Goal: Check status: Check status

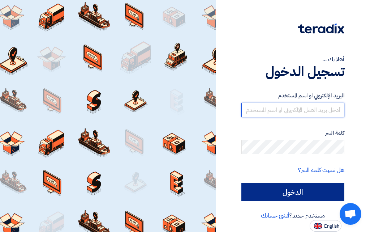
type input "[EMAIL_ADDRESS][DOMAIN_NAME]"
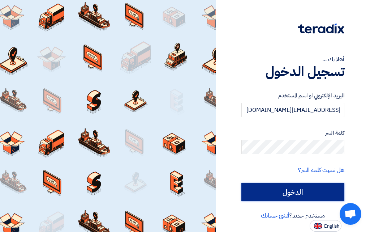
click at [291, 187] on input "الدخول" at bounding box center [292, 192] width 103 height 18
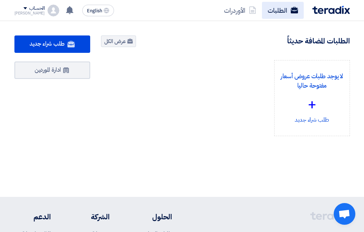
click at [282, 10] on link "الطلبات" at bounding box center [283, 10] width 42 height 17
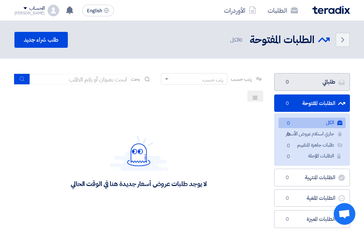
click at [308, 78] on link "طلباتي طلباتي 0" at bounding box center [312, 82] width 76 height 18
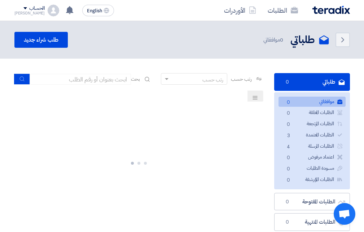
scroll to position [36, 0]
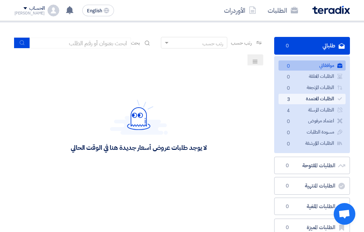
click at [315, 98] on link "الطلبات المعتمدة الطلبات المعتمدة 3" at bounding box center [312, 99] width 67 height 10
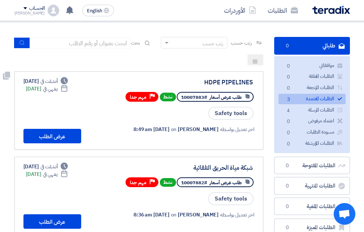
drag, startPoint x: 150, startPoint y: 96, endPoint x: 121, endPoint y: 102, distance: 29.8
click at [121, 102] on div "طلب عرض أسعار #10007883 نشط Priority مهم جدا" at bounding box center [180, 96] width 147 height 13
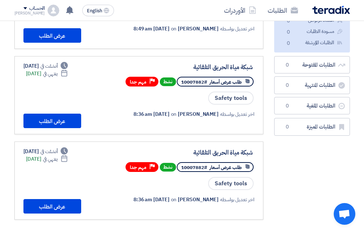
scroll to position [144, 0]
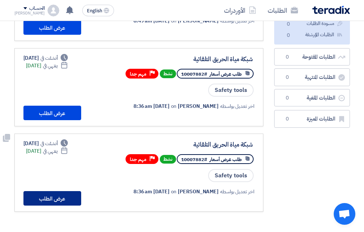
click at [55, 199] on button "عرض الطلب" at bounding box center [52, 198] width 58 height 14
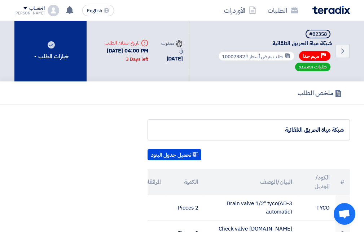
click at [34, 57] on div "خيارات الطلب" at bounding box center [51, 56] width 36 height 9
click at [35, 57] on span at bounding box center [35, 56] width 3 height 1
click at [33, 55] on div "خيارات الطلب" at bounding box center [51, 56] width 36 height 9
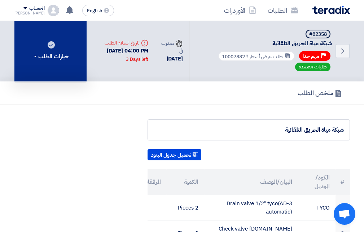
click at [33, 55] on div "خيارات الطلب" at bounding box center [51, 56] width 36 height 9
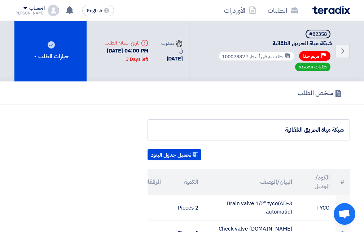
drag, startPoint x: 193, startPoint y: 40, endPoint x: 142, endPoint y: 82, distance: 65.7
click at [142, 82] on div "ملخص الطلب" at bounding box center [182, 92] width 336 height 23
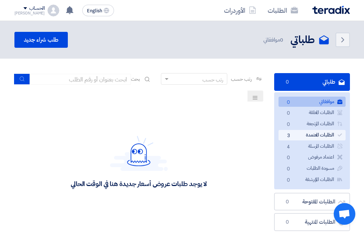
click at [306, 135] on link "الطلبات المعتمدة الطلبات المعتمدة 3" at bounding box center [312, 135] width 67 height 10
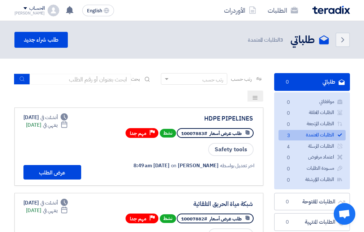
click at [252, 97] on icon at bounding box center [255, 98] width 6 height 6
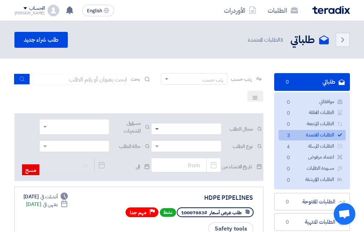
scroll to position [0, 0]
click at [157, 129] on span at bounding box center [156, 129] width 9 height 8
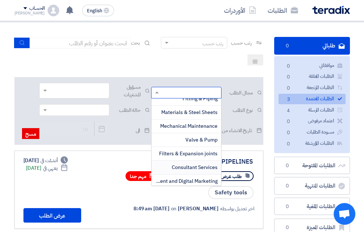
scroll to position [544, 0]
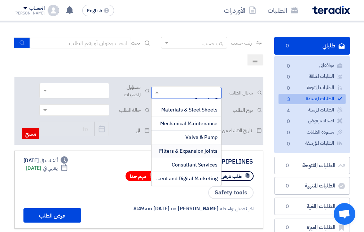
click at [118, 130] on span "الى" at bounding box center [124, 130] width 31 height 8
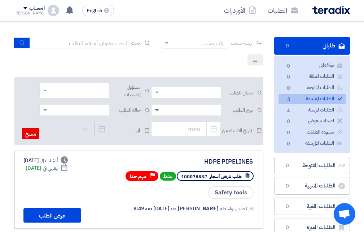
scroll to position [0, 0]
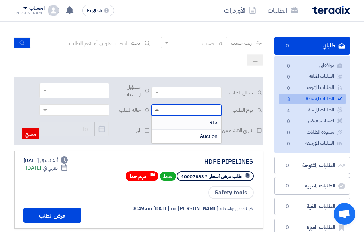
click at [157, 110] on span at bounding box center [157, 110] width 4 height 2
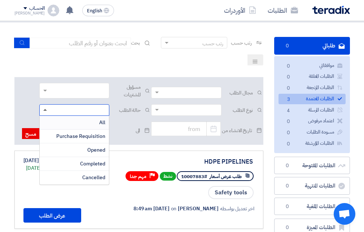
click at [44, 109] on span at bounding box center [45, 110] width 4 height 2
click at [135, 149] on app-rfq-listing-content "رتب حسب رتب حسب بحث مجال الطلب مسؤول المشتريات نوع الطلب" at bounding box center [138, 218] width 249 height 362
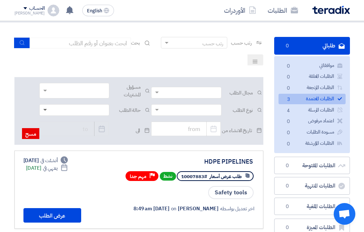
click at [44, 111] on span at bounding box center [44, 110] width 9 height 8
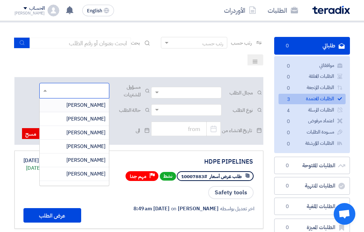
click at [43, 90] on input "text" at bounding box center [74, 91] width 63 height 12
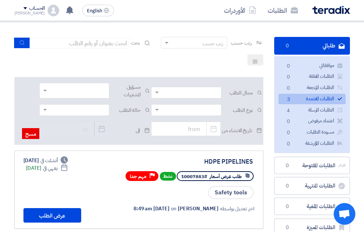
click at [118, 124] on div "Pick a date الى Pick a date" at bounding box center [95, 129] width 112 height 17
click at [45, 111] on span at bounding box center [44, 110] width 9 height 8
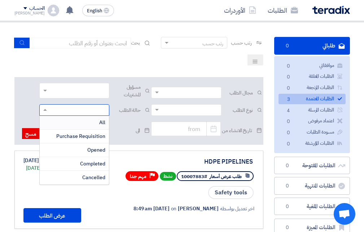
click at [253, 61] on icon at bounding box center [255, 62] width 6 height 6
